Goal: Transaction & Acquisition: Purchase product/service

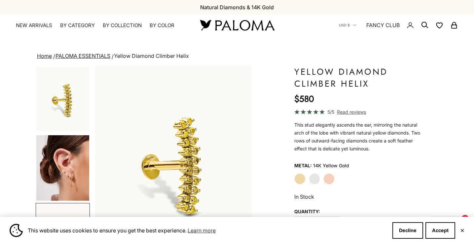
scroll to position [0, 330]
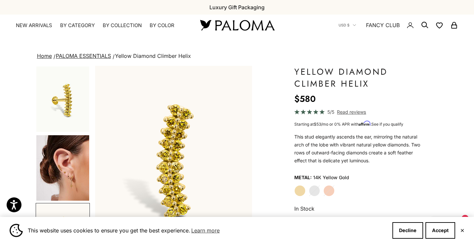
click at [314, 189] on label "White Gold" at bounding box center [314, 190] width 11 height 11
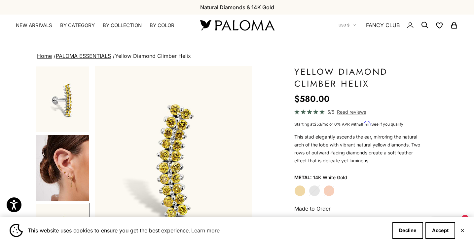
click at [303, 190] on label "Yellow Gold" at bounding box center [299, 190] width 11 height 11
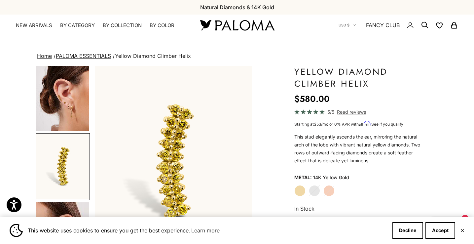
scroll to position [73, 0]
